Goal: Complete application form: Complete application form

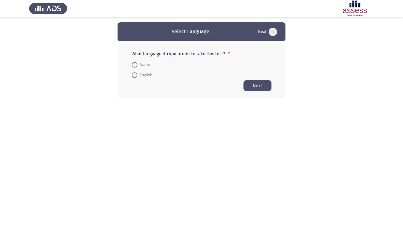
click at [135, 77] on span at bounding box center [135, 75] width 6 height 6
click at [135, 77] on input "English" at bounding box center [135, 75] width 6 height 6
radio input "true"
click at [261, 88] on button "Next" at bounding box center [257, 85] width 28 height 11
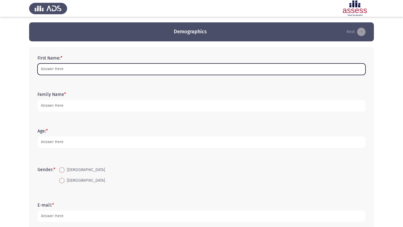
click at [67, 70] on input "First Name: *" at bounding box center [201, 69] width 328 height 11
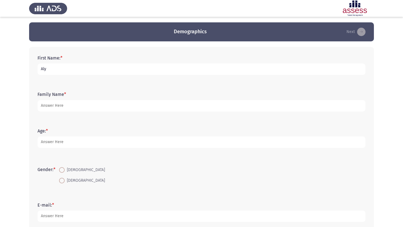
type input "Aly"
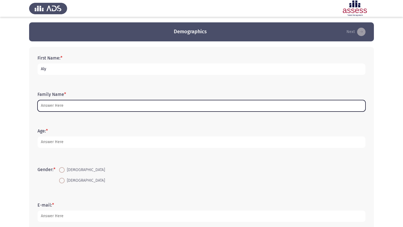
click at [62, 104] on input "Family Name *" at bounding box center [201, 105] width 328 height 11
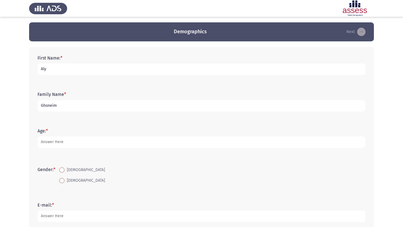
type input "Ghoneim"
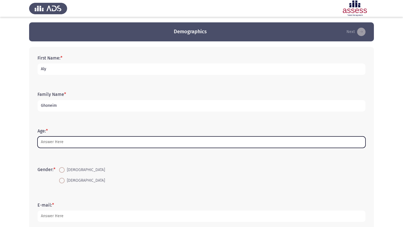
click at [62, 147] on input "Age: *" at bounding box center [201, 142] width 328 height 11
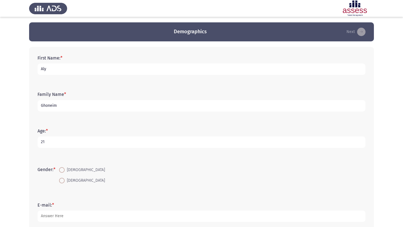
scroll to position [14, 0]
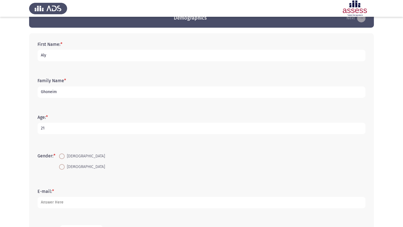
type input "21"
click at [63, 156] on span at bounding box center [62, 157] width 6 height 6
click at [63, 156] on input "[DEMOGRAPHIC_DATA]" at bounding box center [62, 157] width 6 height 6
radio input "true"
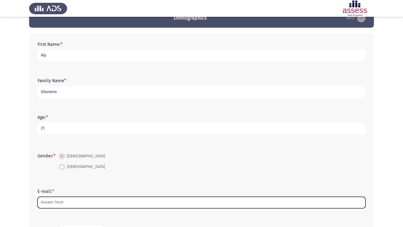
click at [72, 206] on input "E-mail: *" at bounding box center [201, 202] width 328 height 11
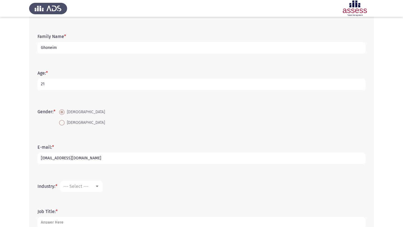
scroll to position [59, 0]
type input "[EMAIL_ADDRESS][DOMAIN_NAME]"
click at [76, 190] on mat-select "--- Select ---" at bounding box center [81, 185] width 43 height 11
click at [96, 186] on div at bounding box center [97, 186] width 5 height 4
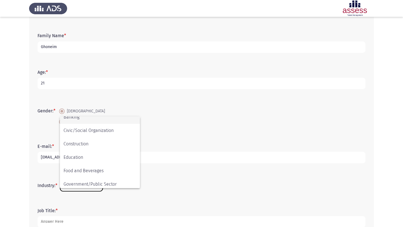
scroll to position [73, 0]
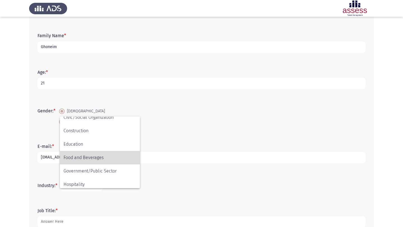
click at [100, 154] on span "Food and Beverages" at bounding box center [100, 157] width 73 height 13
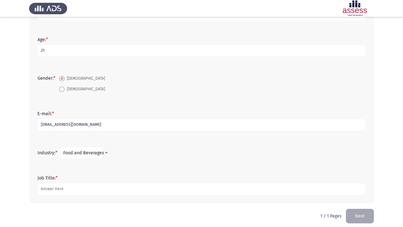
scroll to position [93, 0]
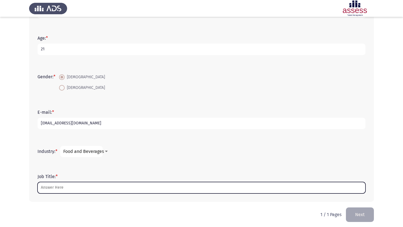
click at [79, 189] on input "Job Title: *" at bounding box center [201, 187] width 328 height 11
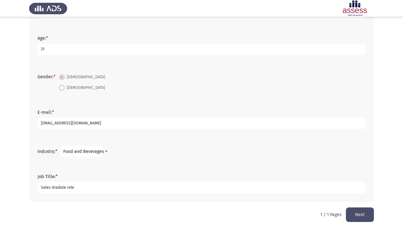
click at [57, 185] on input "Sales Gradute role" at bounding box center [201, 187] width 328 height 11
click at [57, 187] on input "Sales Gradute role" at bounding box center [201, 187] width 328 height 11
click at [60, 188] on input "Sales Gradute role" at bounding box center [201, 187] width 328 height 11
click at [87, 188] on input "Sales gradute role" at bounding box center [201, 187] width 328 height 11
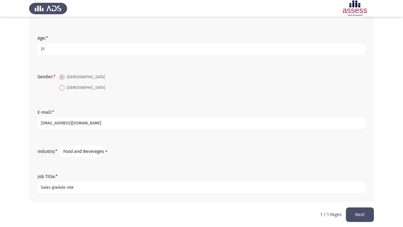
click at [57, 189] on input "Sales gradute role" at bounding box center [201, 187] width 328 height 11
click at [61, 188] on input "Sales gradute role" at bounding box center [201, 187] width 328 height 11
click at [58, 188] on input "Sales gradute role" at bounding box center [201, 187] width 328 height 11
click at [54, 190] on input "Sales graduate role" at bounding box center [201, 187] width 328 height 11
click at [88, 188] on input "Sales Graduate role" at bounding box center [201, 187] width 328 height 11
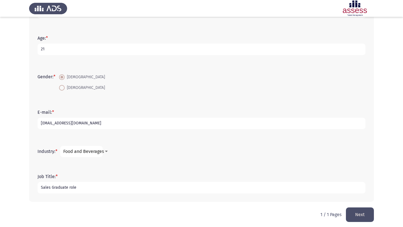
click at [70, 186] on input "Sales Graduate role" at bounding box center [201, 187] width 328 height 11
click at [73, 187] on input "Sales Graduate role" at bounding box center [201, 187] width 328 height 11
type input "Sales Graduate"
click at [368, 216] on button "Next" at bounding box center [360, 215] width 28 height 14
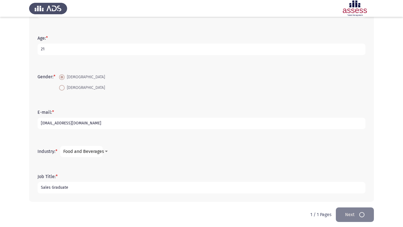
scroll to position [0, 0]
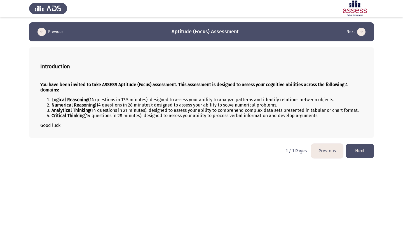
click at [364, 153] on button "Next" at bounding box center [360, 151] width 28 height 14
